Goal: Communication & Community: Answer question/provide support

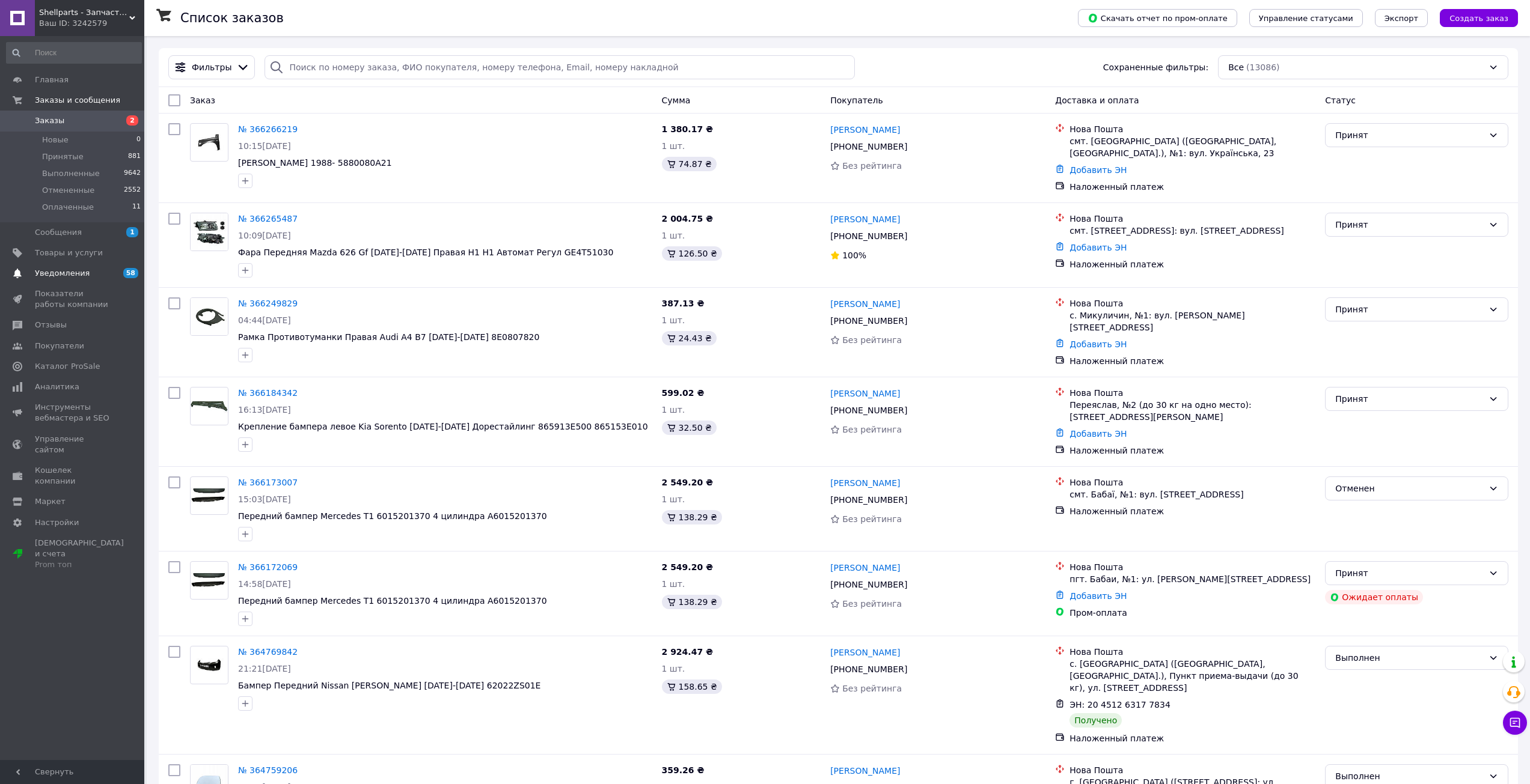
click at [62, 275] on span "Уведомления" at bounding box center [61, 273] width 54 height 11
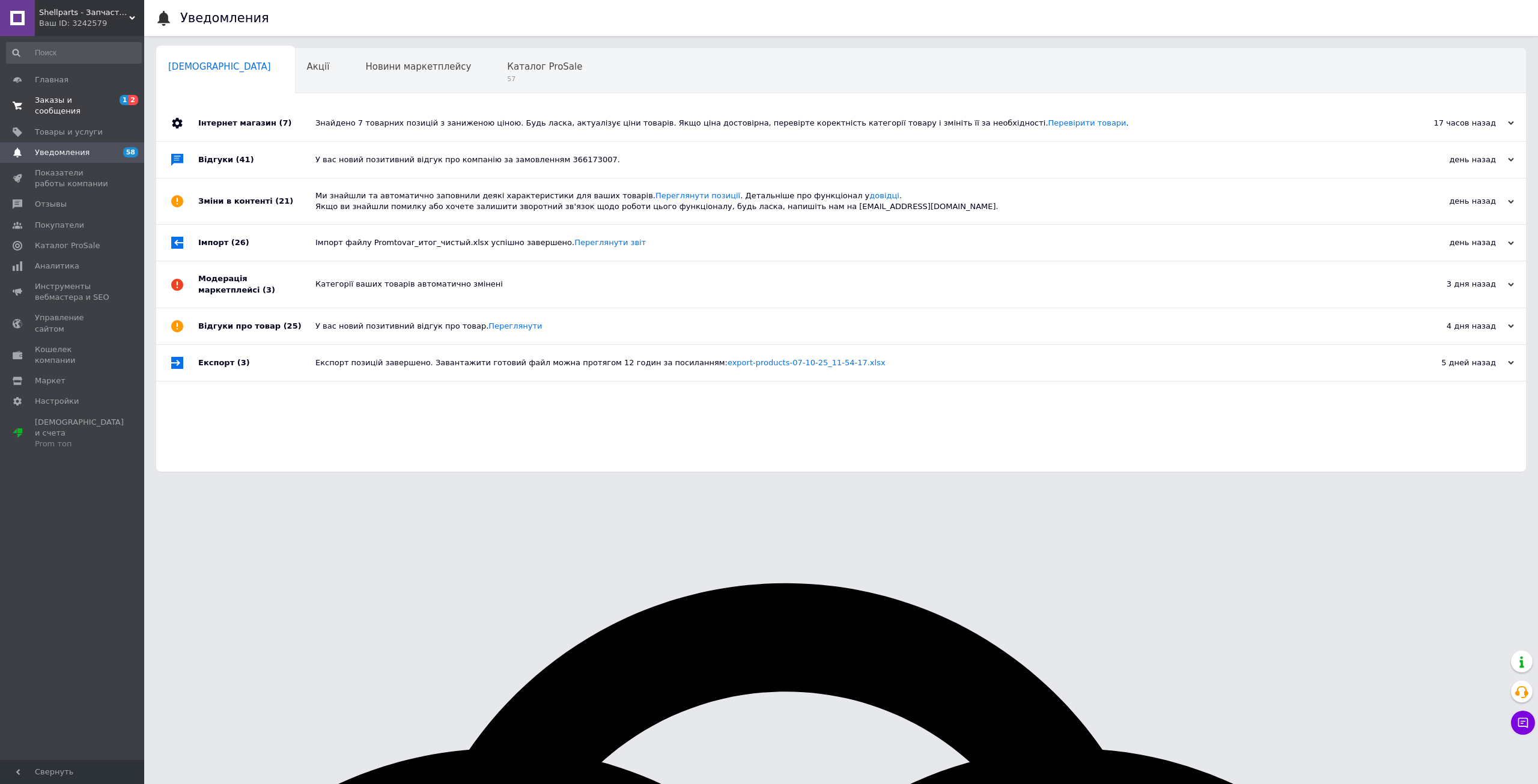
click at [108, 102] on span "Заказы и сообщения" at bounding box center [73, 106] width 76 height 22
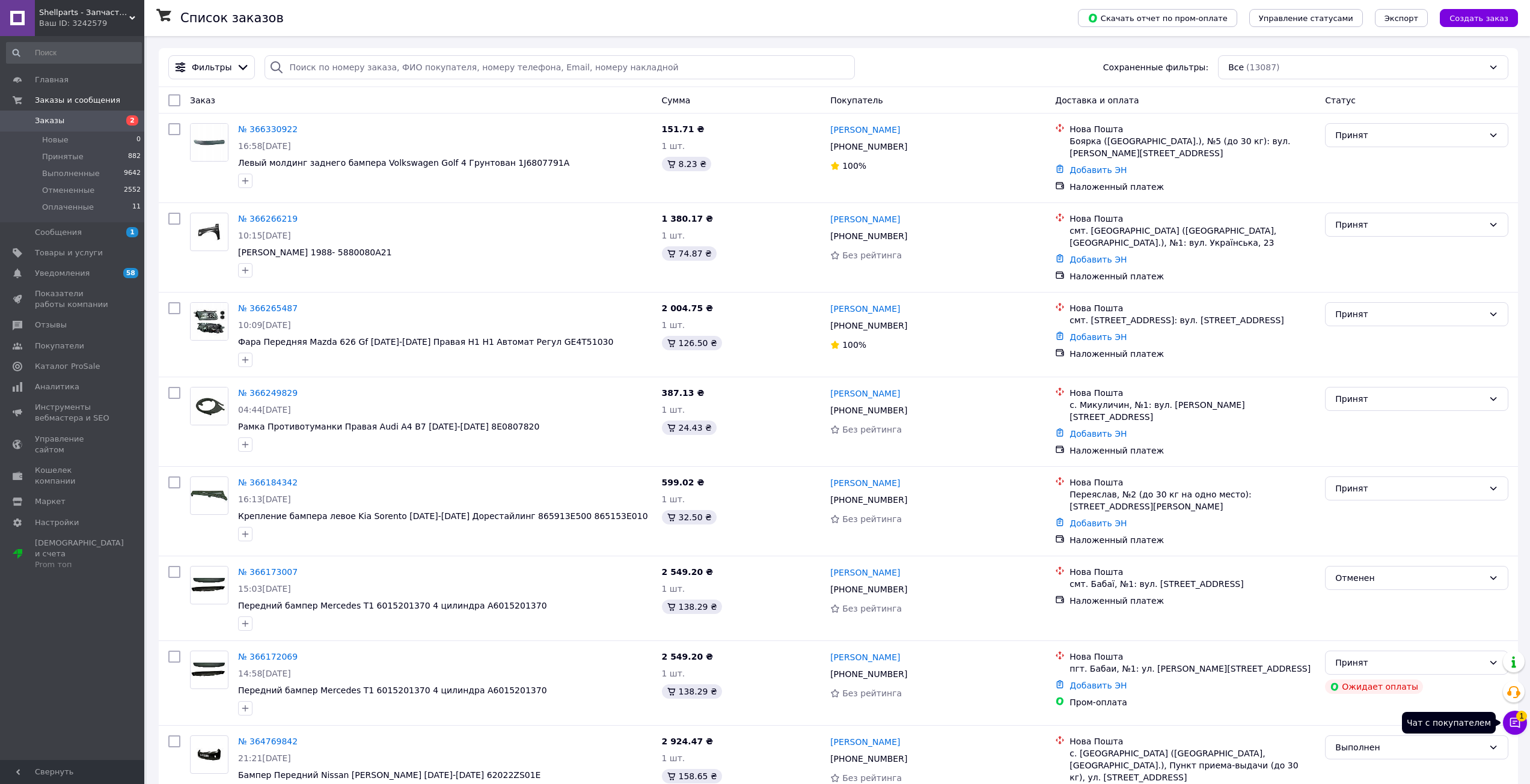
click at [1517, 720] on icon at bounding box center [1514, 723] width 12 height 12
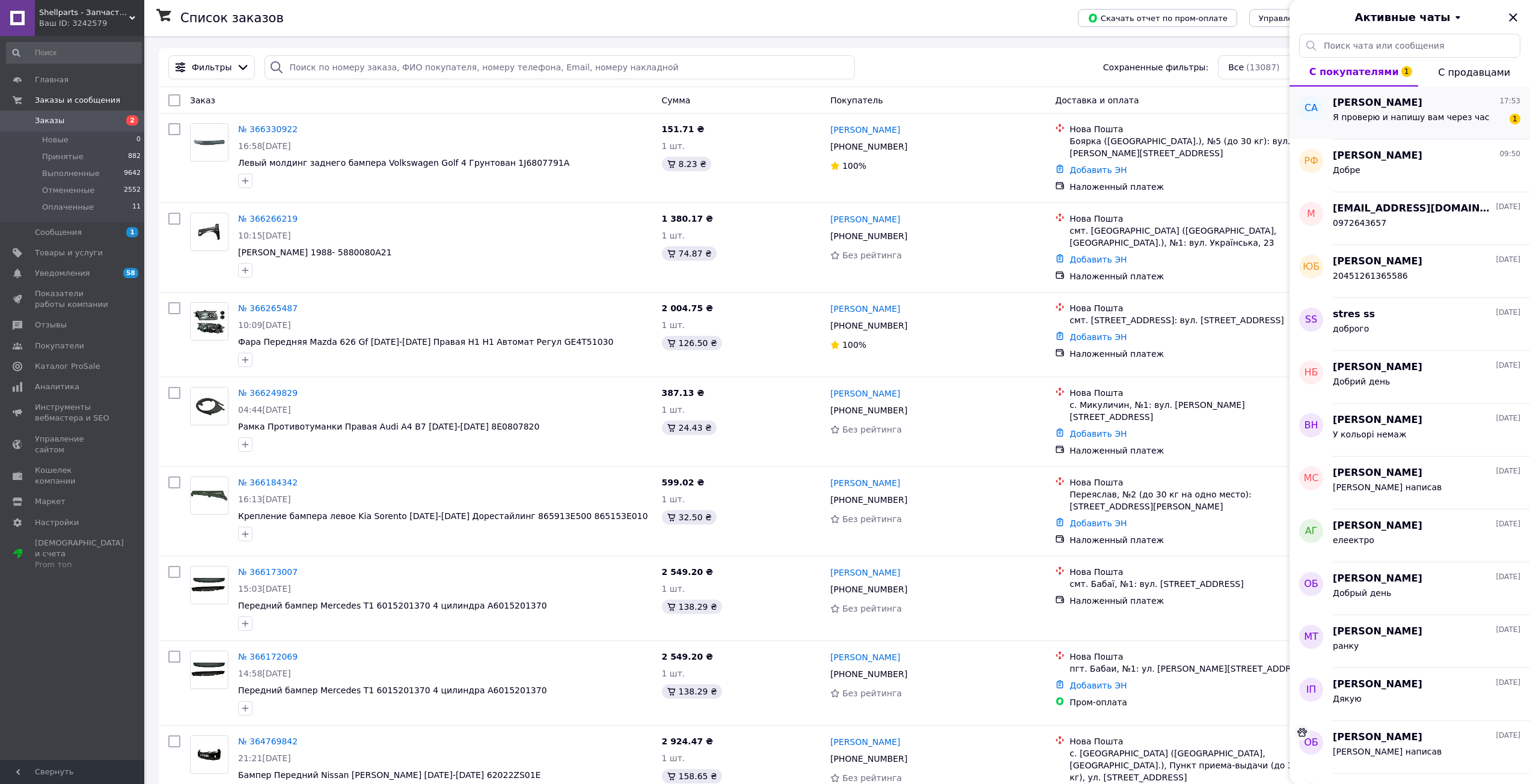
click at [1402, 115] on span "Я проверю и напишу вам через час" at bounding box center [1411, 117] width 157 height 10
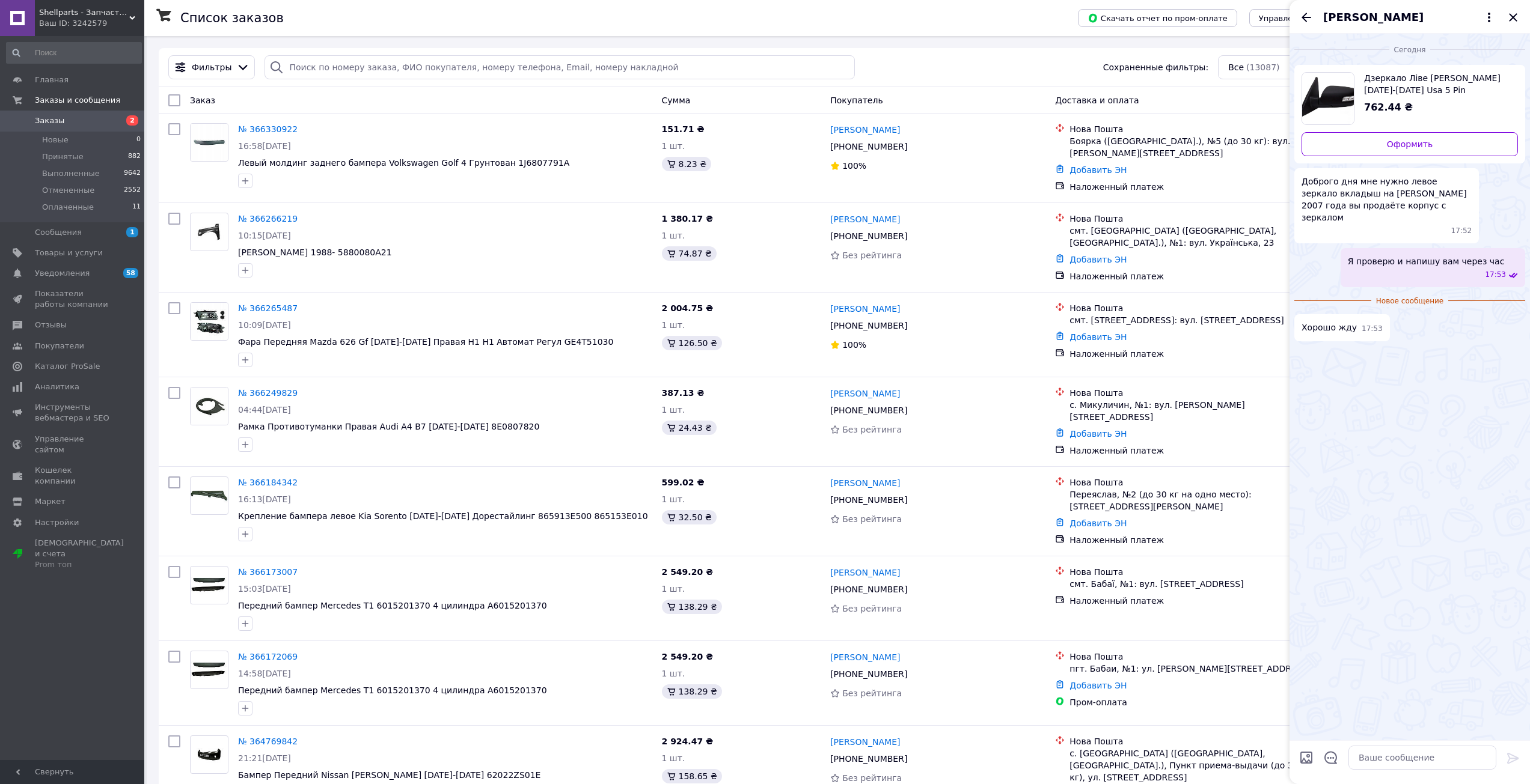
click at [1394, 77] on span "Дзеркало Ліве [PERSON_NAME] [DATE]-[DATE] Usa 5 Pin" at bounding box center [1436, 84] width 144 height 24
click at [87, 269] on span "Уведомления" at bounding box center [73, 273] width 76 height 11
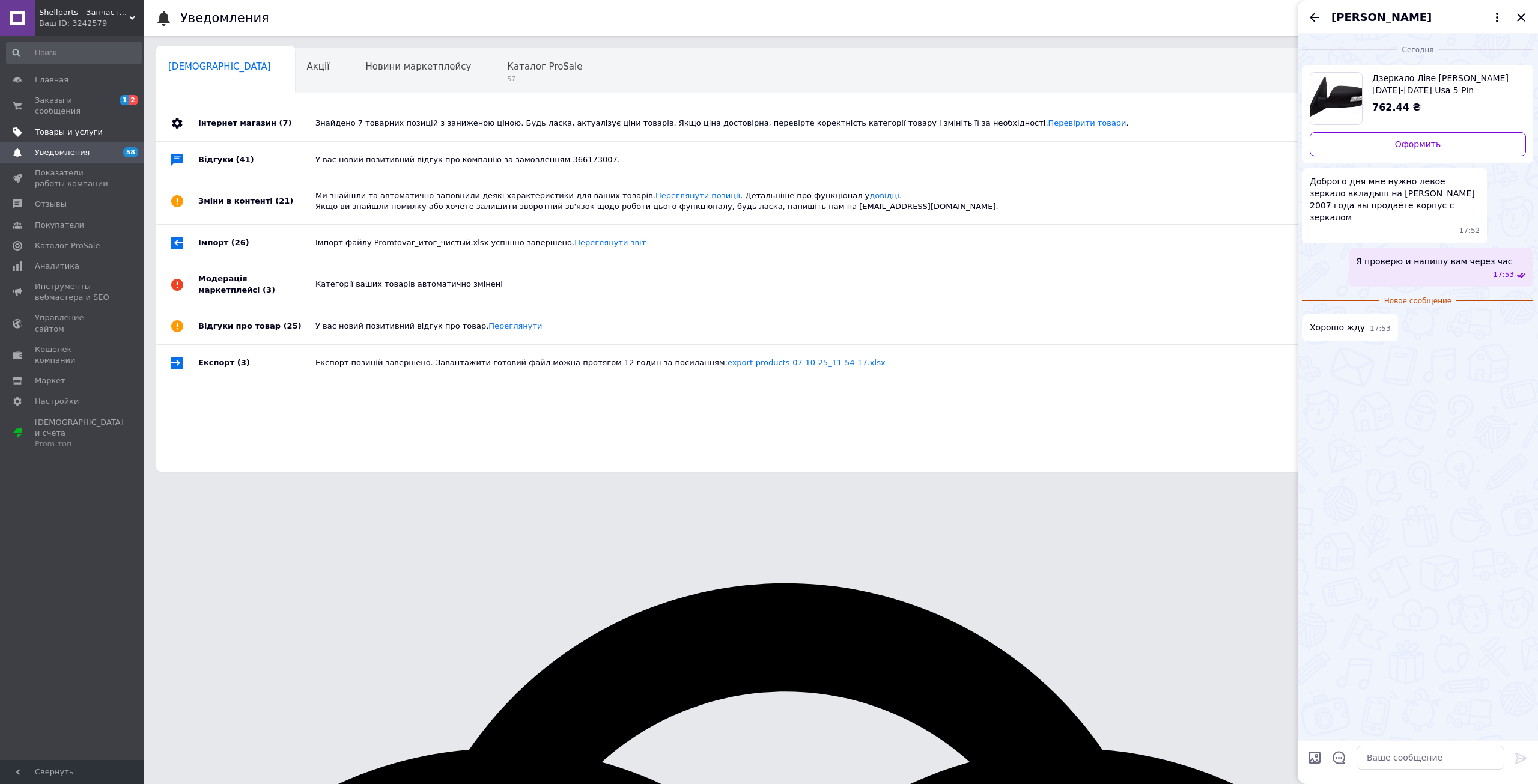
click at [88, 122] on link "Товары и услуги" at bounding box center [73, 132] width 148 height 20
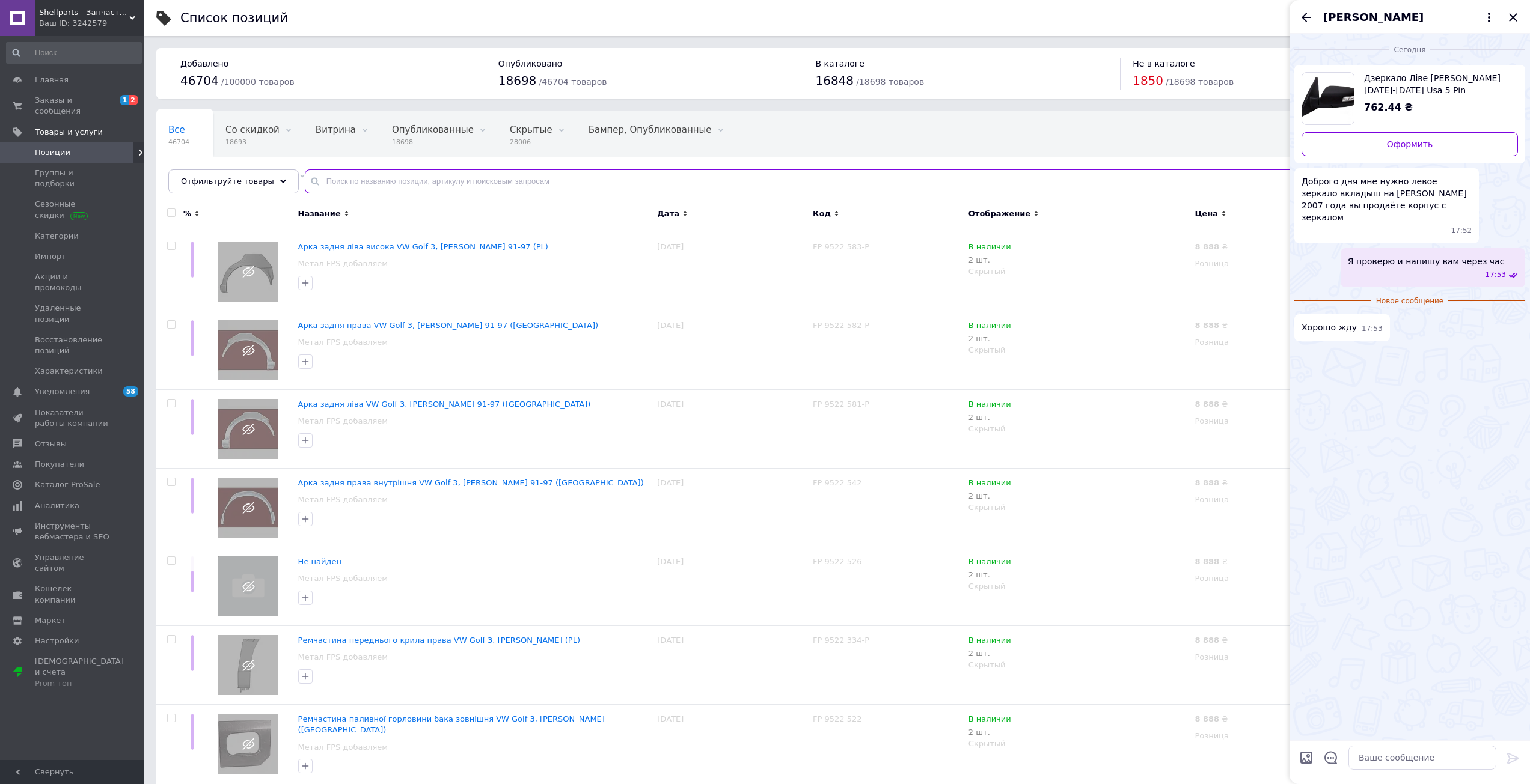
click at [477, 184] on input "text" at bounding box center [905, 181] width 1201 height 24
paste input "RTF-13007"
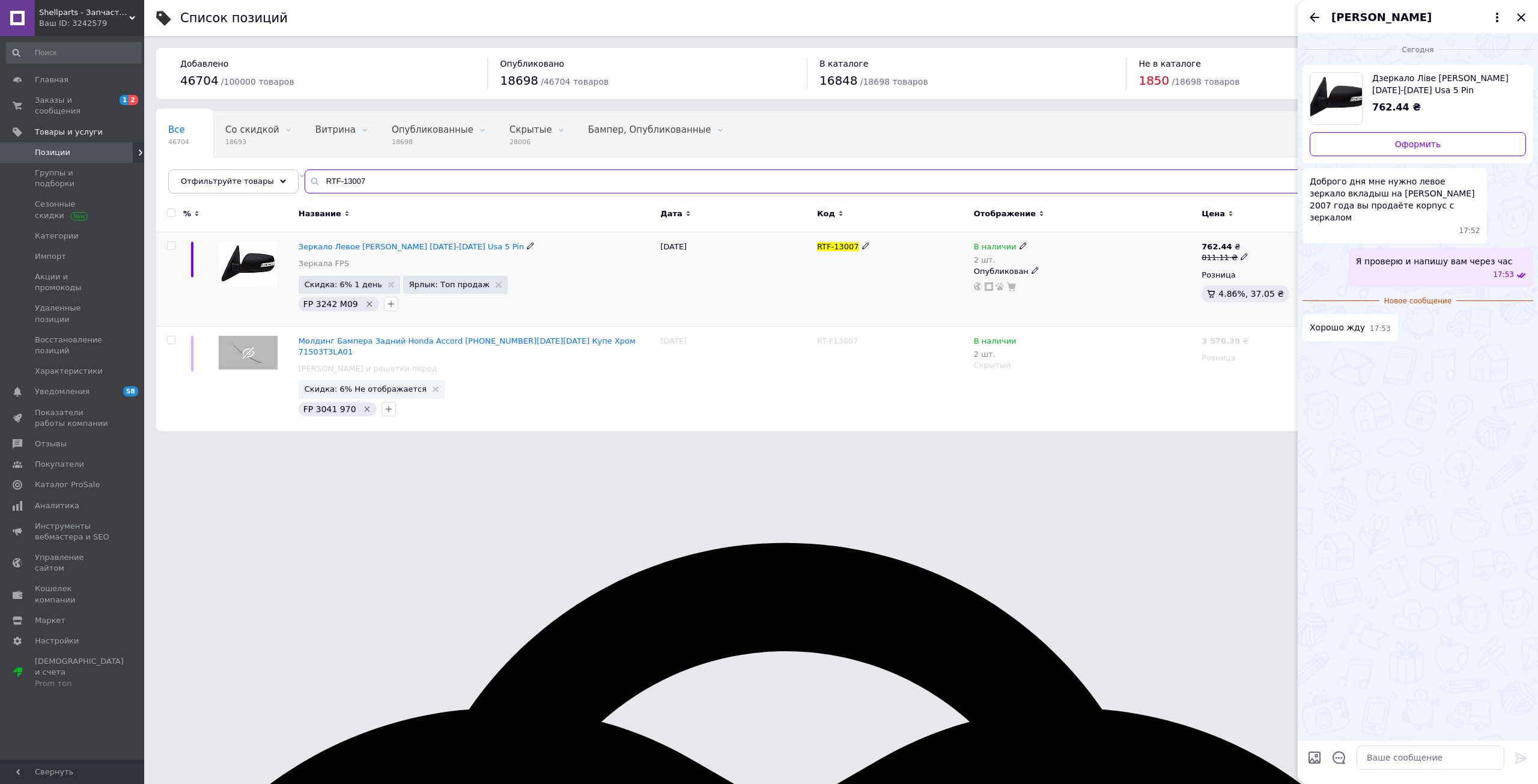
type input "RTF-13007"
click at [323, 303] on span "FP 3242 M09" at bounding box center [330, 304] width 54 height 10
type textarea "3242"
click at [323, 303] on span "FP 3242 M09" at bounding box center [330, 304] width 54 height 10
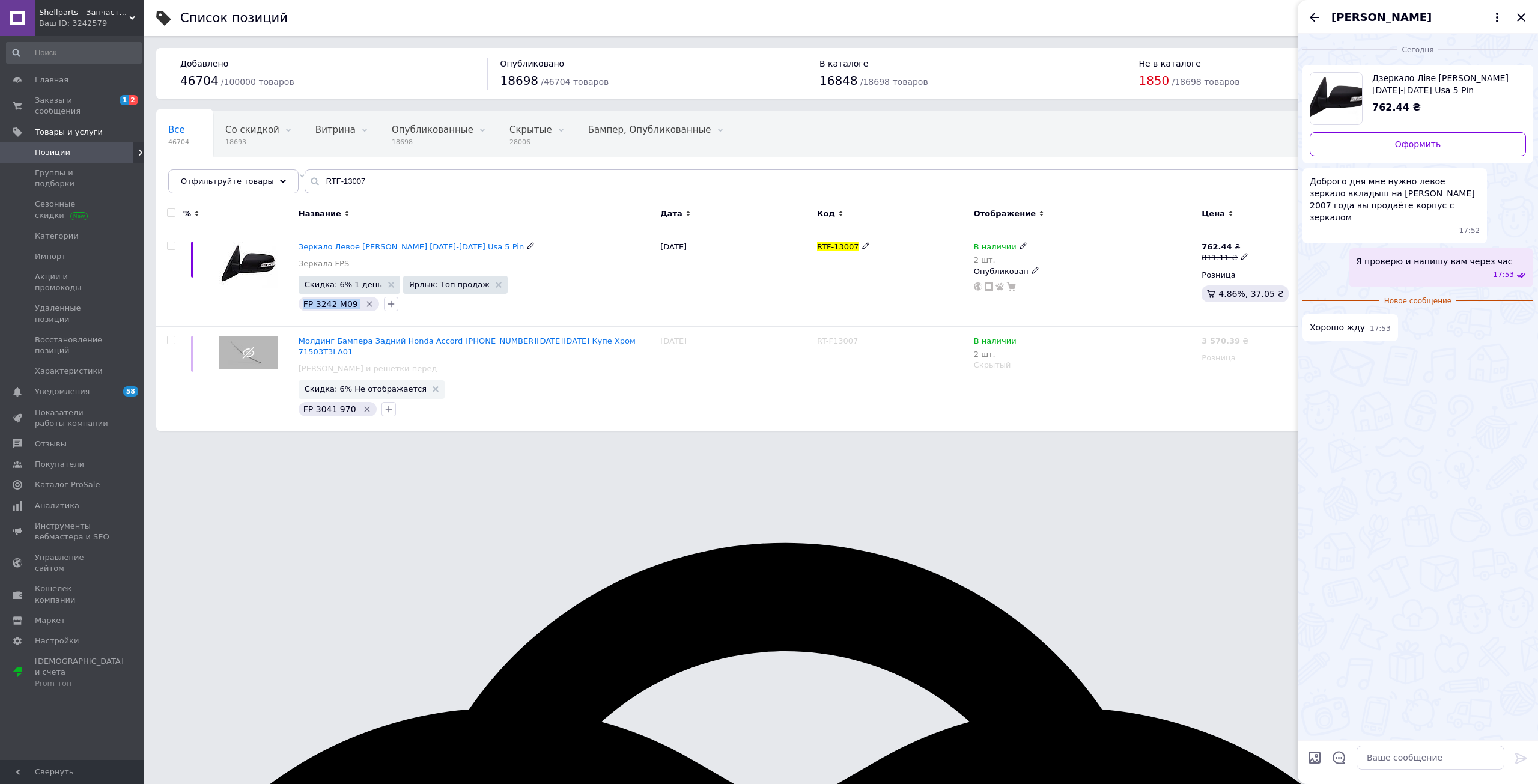
copy span "FP 3242 M09"
click at [1434, 758] on textarea at bounding box center [1430, 757] width 148 height 24
type textarea "у [GEOGRAPHIC_DATA] или [GEOGRAPHIC_DATA] ?"
drag, startPoint x: 1524, startPoint y: 15, endPoint x: 1513, endPoint y: 35, distance: 22.8
click at [1525, 13] on icon "Закрыть" at bounding box center [1521, 17] width 14 height 14
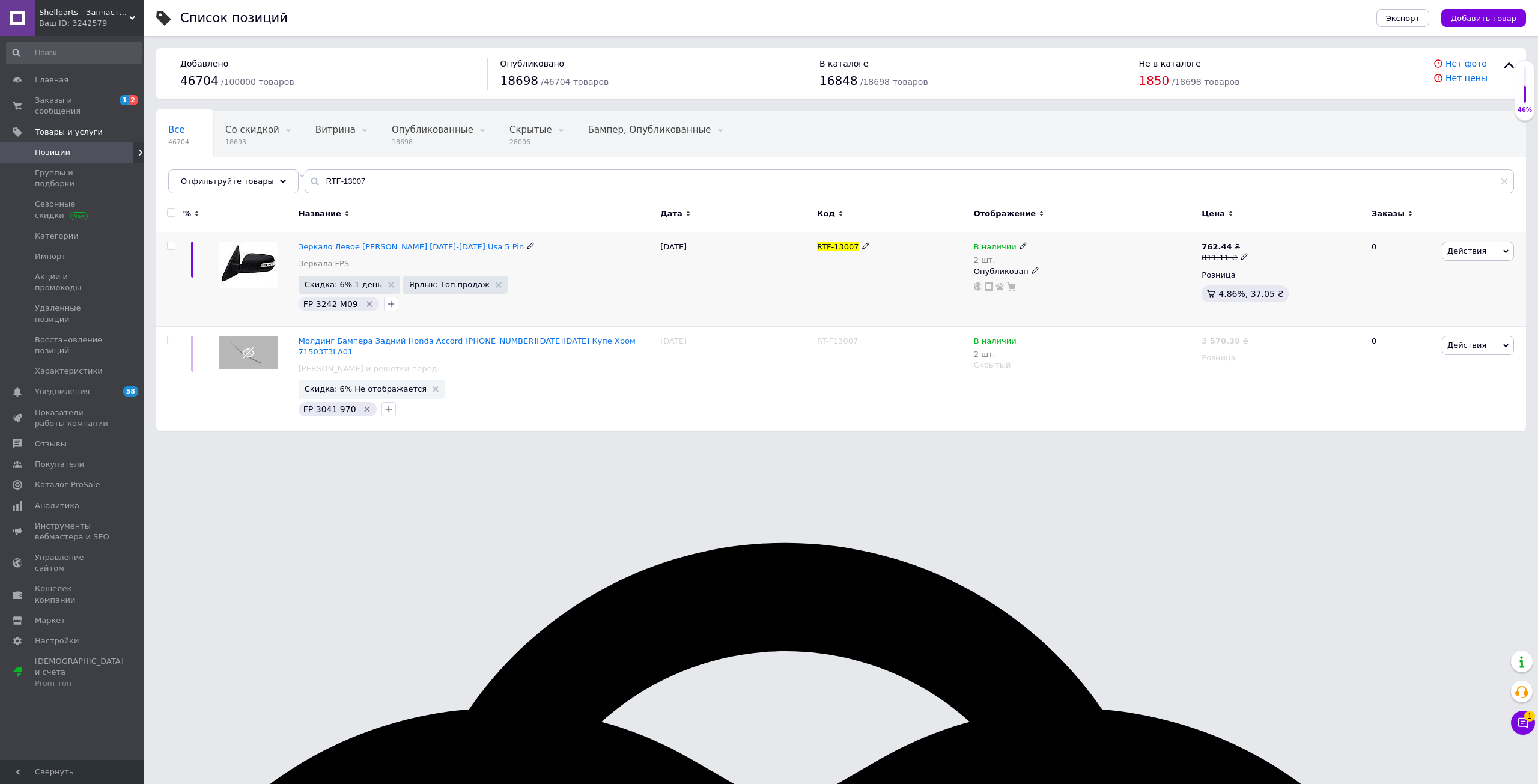
click at [1486, 255] on span "Действия" at bounding box center [1478, 251] width 72 height 19
click at [1443, 375] on li "Скрыть" at bounding box center [1429, 376] width 171 height 17
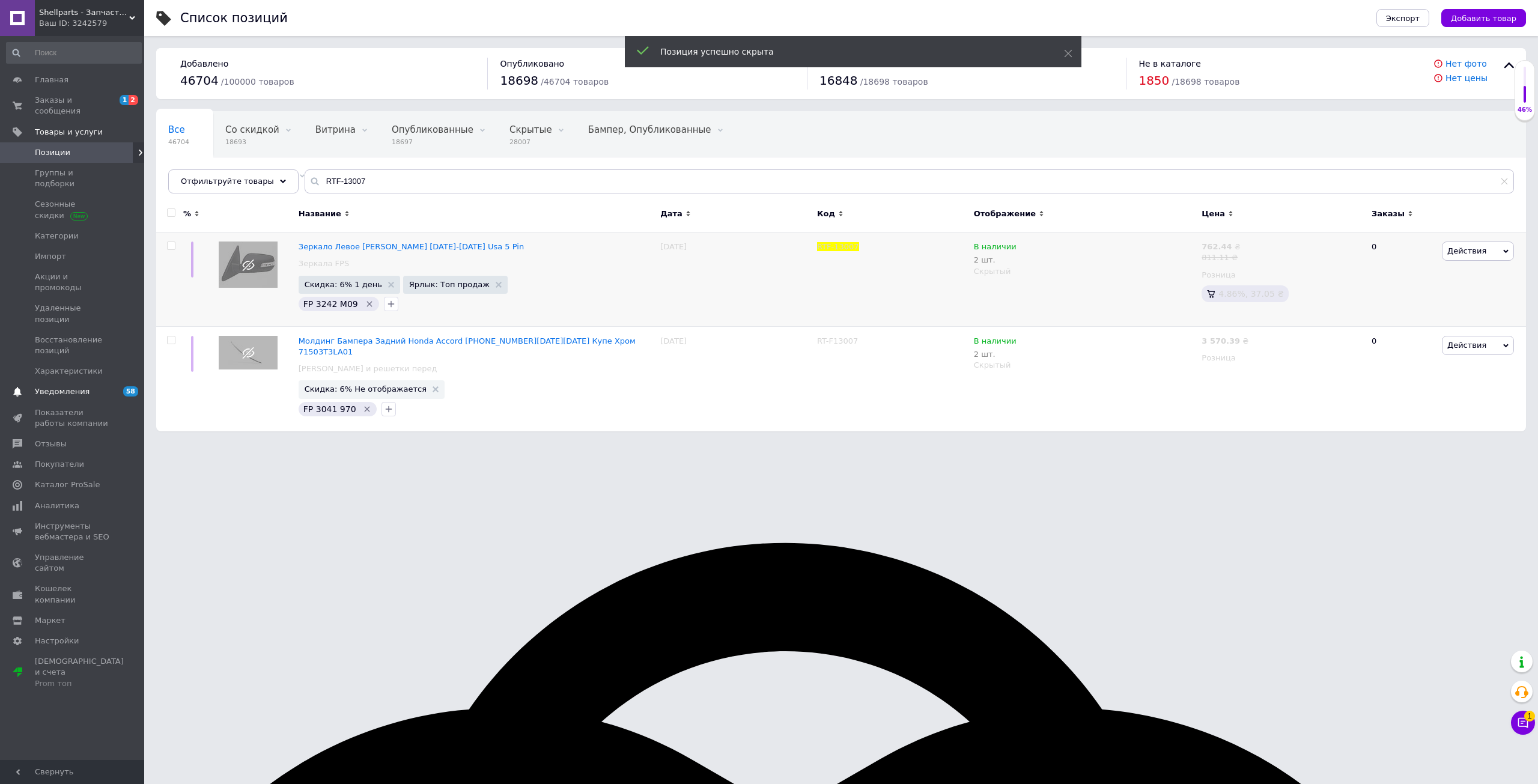
click at [78, 386] on span "Уведомления" at bounding box center [61, 391] width 54 height 11
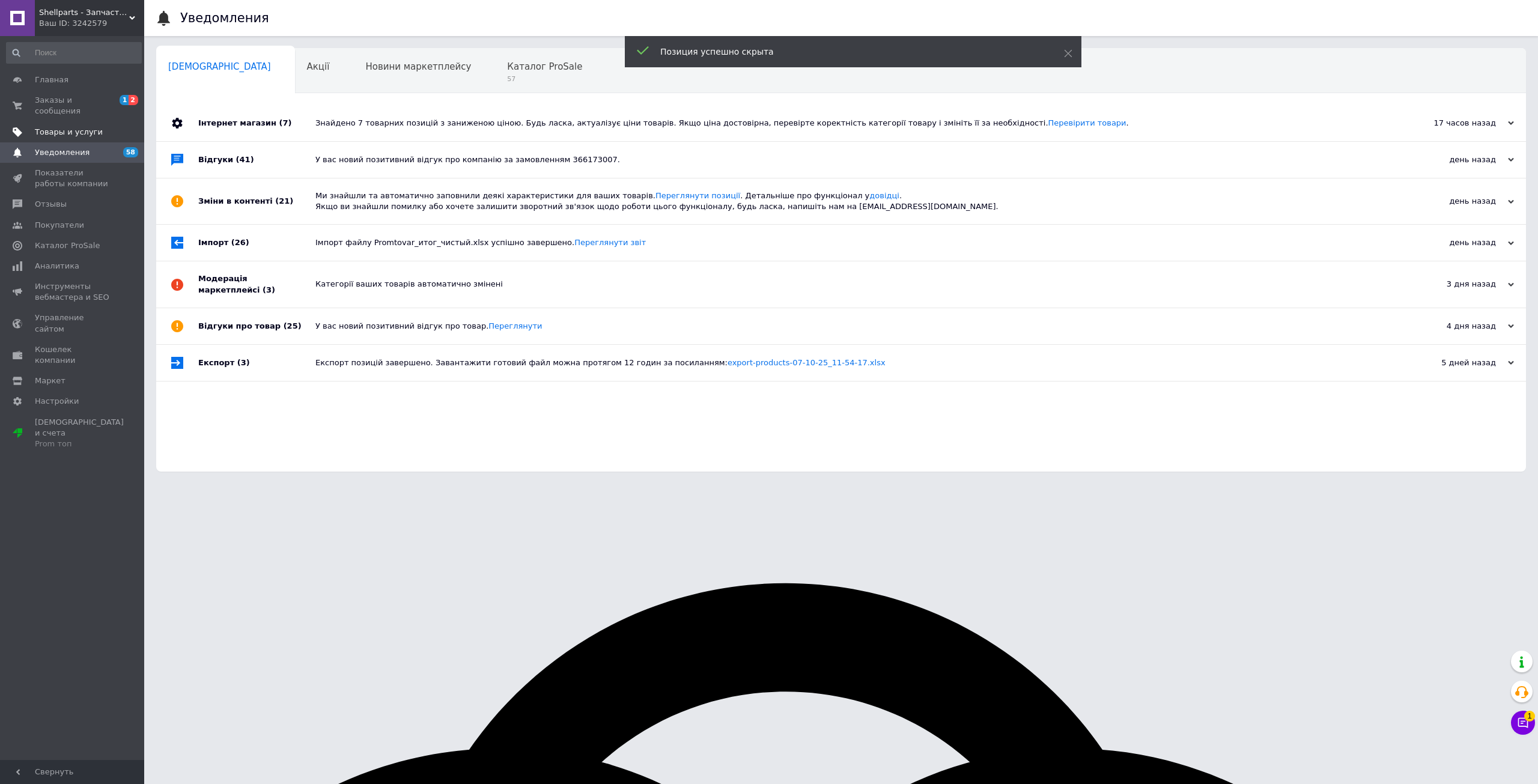
click at [95, 127] on span "Товары и услуги" at bounding box center [73, 132] width 76 height 11
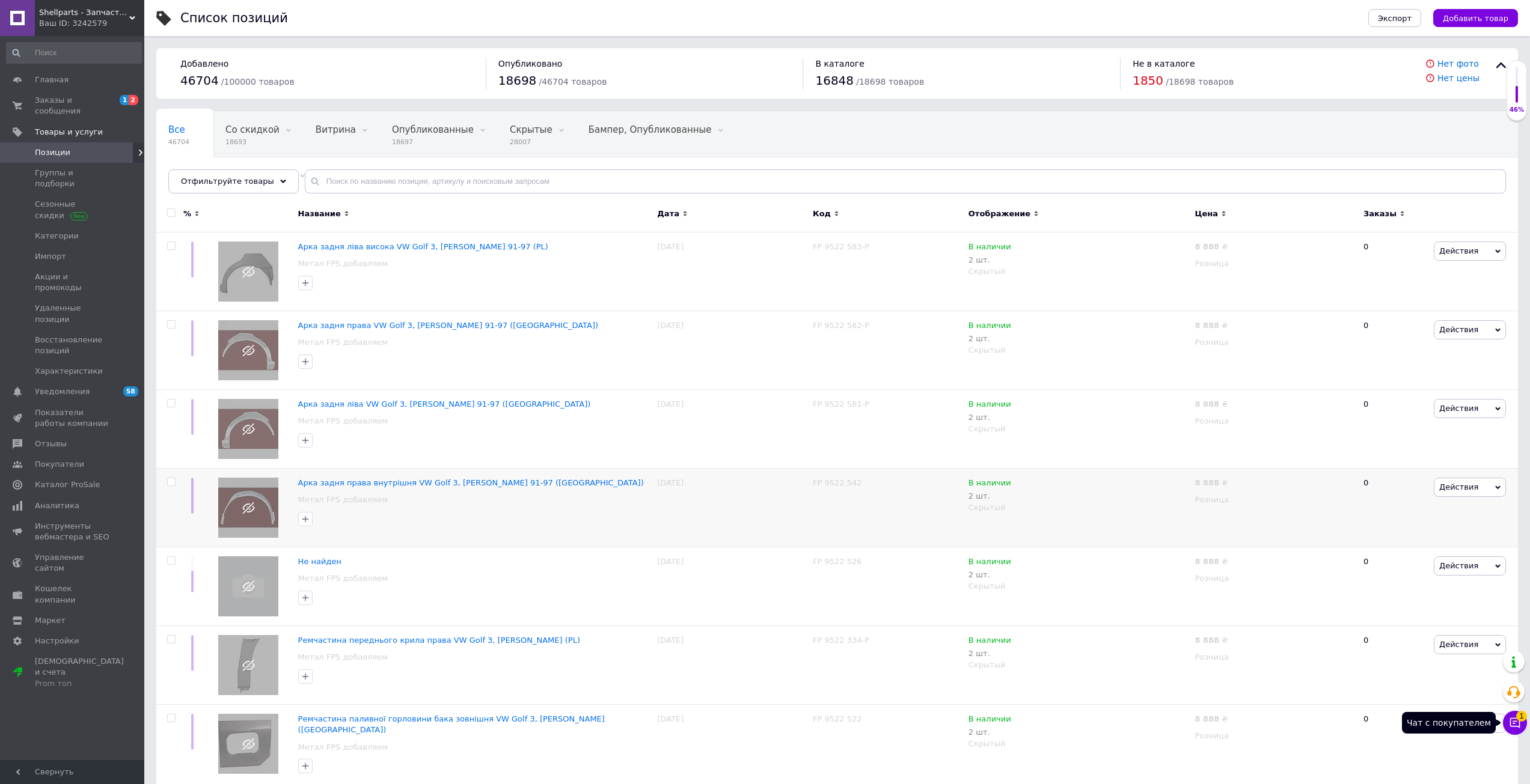
drag, startPoint x: 1514, startPoint y: 721, endPoint x: 1385, endPoint y: 470, distance: 282.2
click at [1512, 718] on icon at bounding box center [1514, 723] width 10 height 10
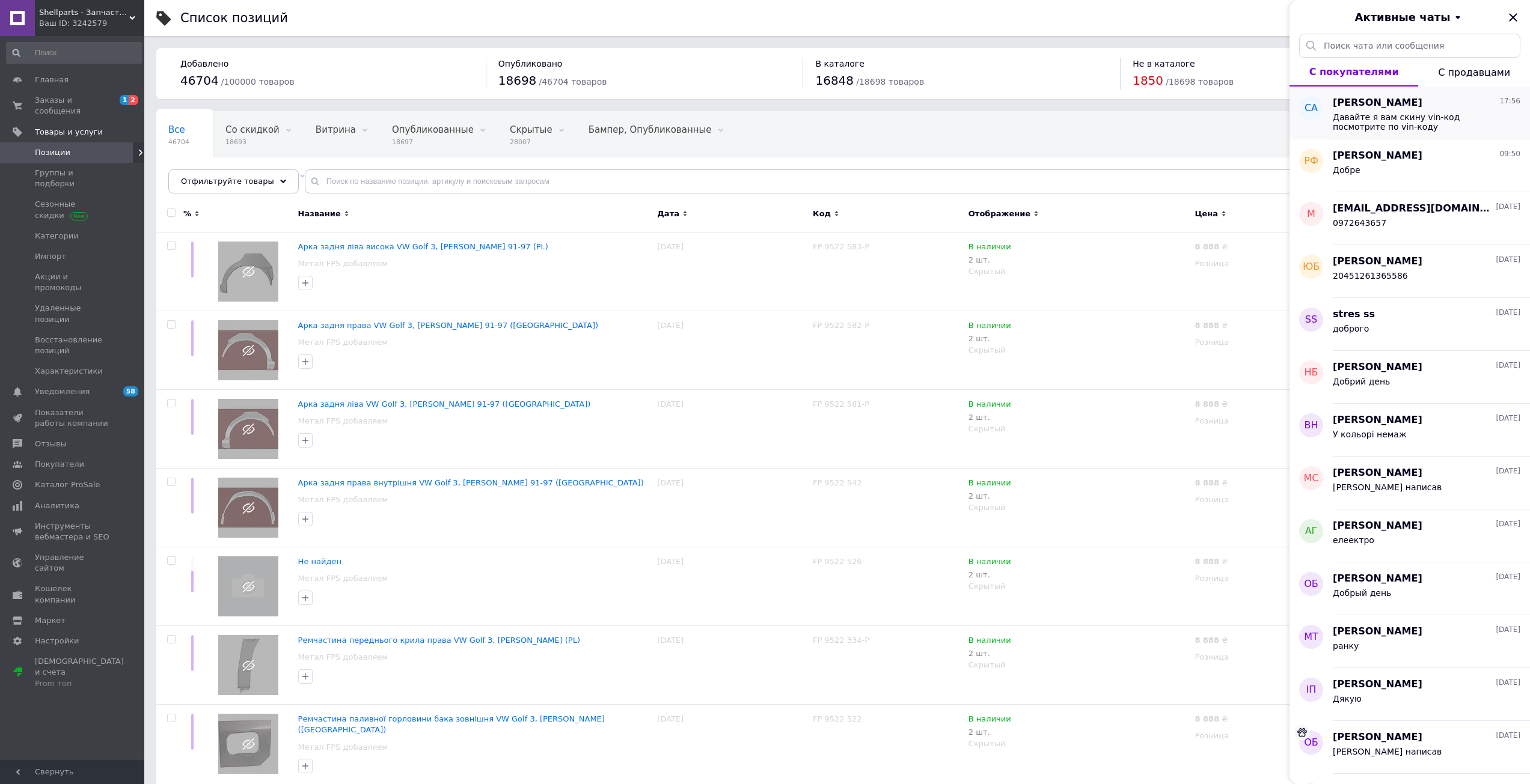
click at [1383, 121] on span "Давайте я вам скину vin-код посмотрите по vin-коду" at bounding box center [1418, 121] width 171 height 19
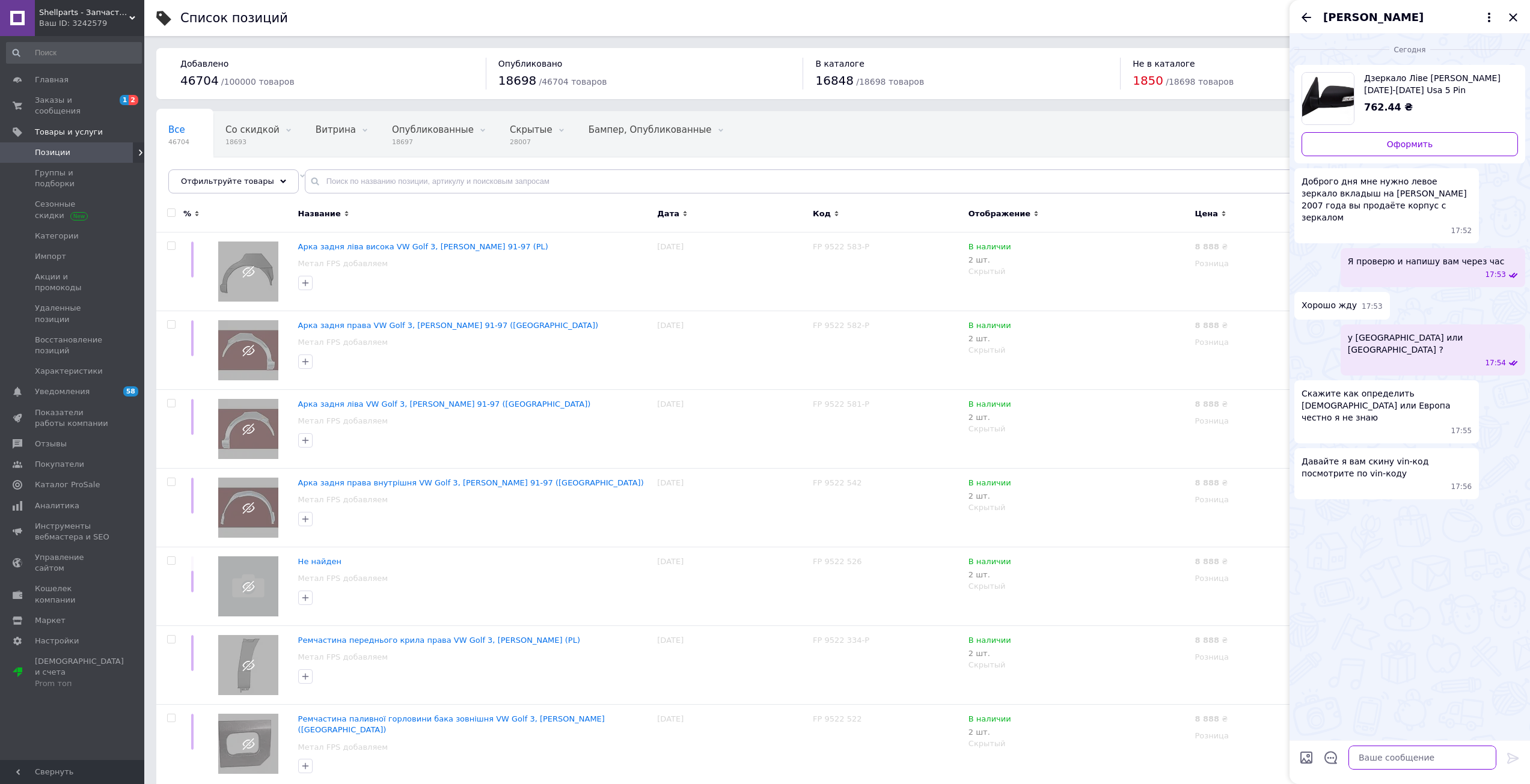
click at [1393, 767] on textarea at bounding box center [1421, 757] width 148 height 24
type textarea "окей"
drag, startPoint x: 825, startPoint y: 42, endPoint x: 545, endPoint y: 665, distance: 683.0
